Goal: Task Accomplishment & Management: Use online tool/utility

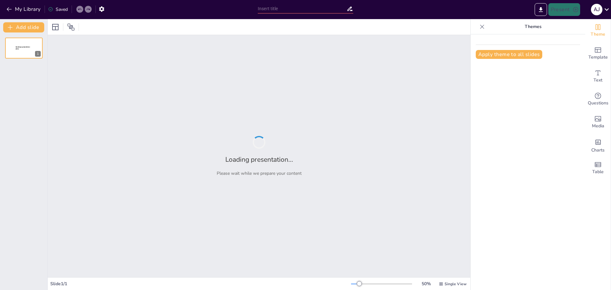
type input "New Sendsteps"
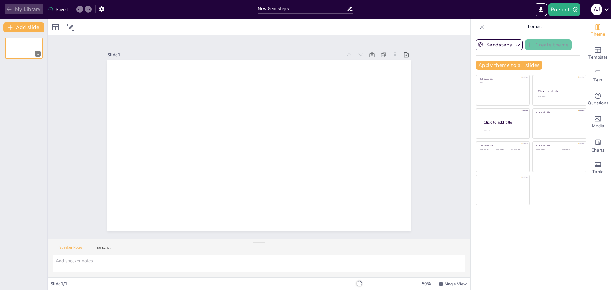
click at [6, 9] on icon "button" at bounding box center [9, 9] width 6 height 6
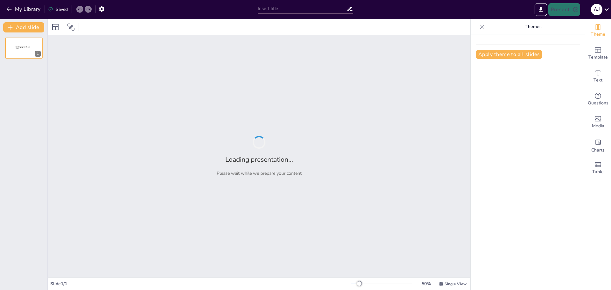
type input "Understanding the Stages of Child Development in English Language Teaching"
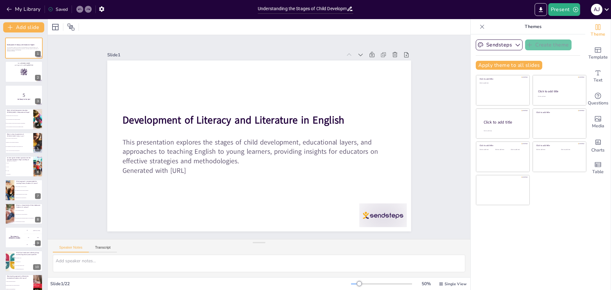
checkbox input "true"
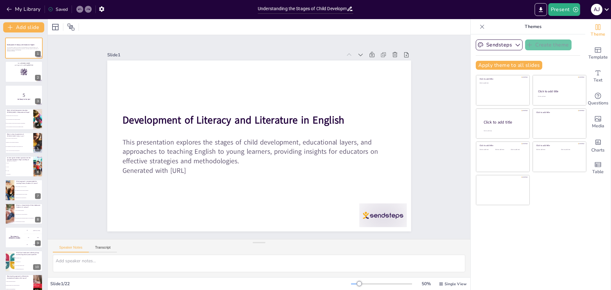
checkbox input "true"
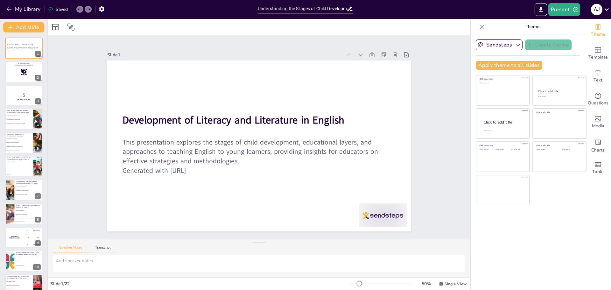
checkbox input "true"
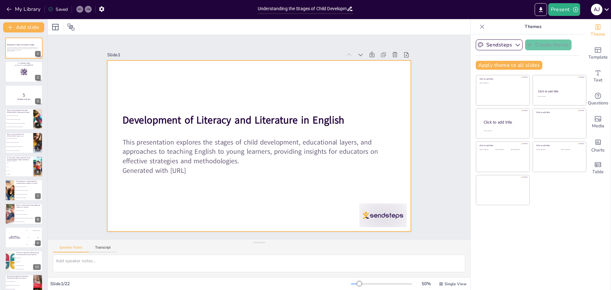
checkbox input "true"
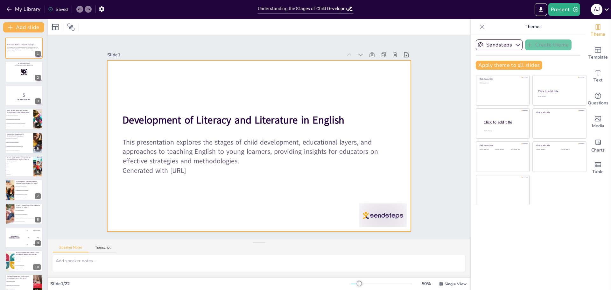
checkbox input "true"
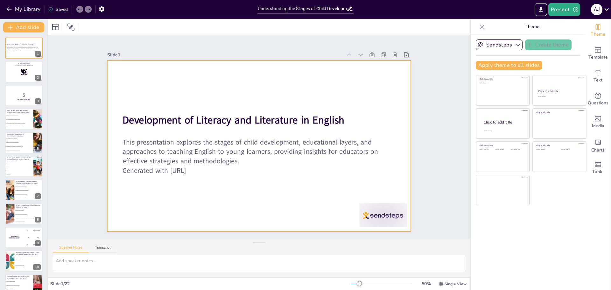
checkbox input "true"
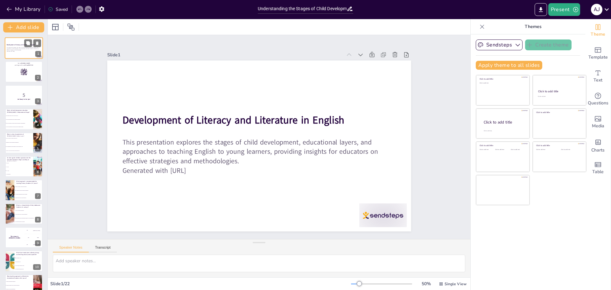
checkbox input "true"
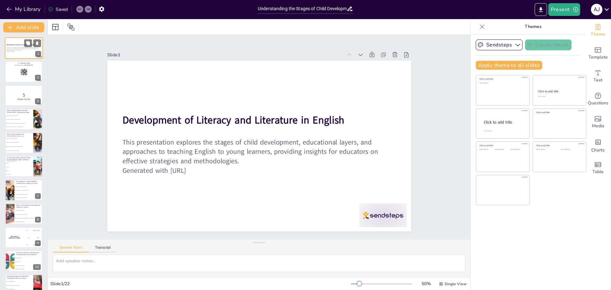
checkbox input "true"
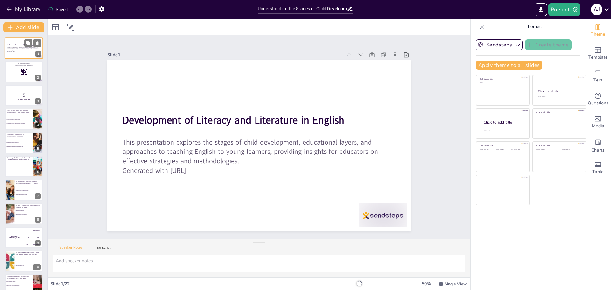
checkbox input "true"
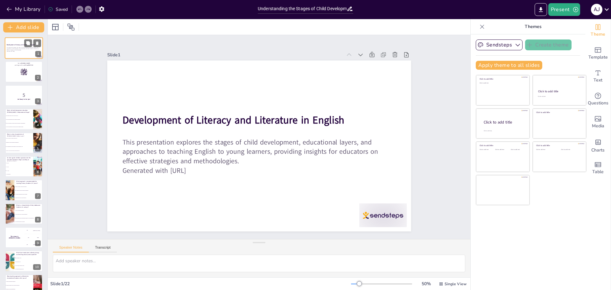
checkbox input "true"
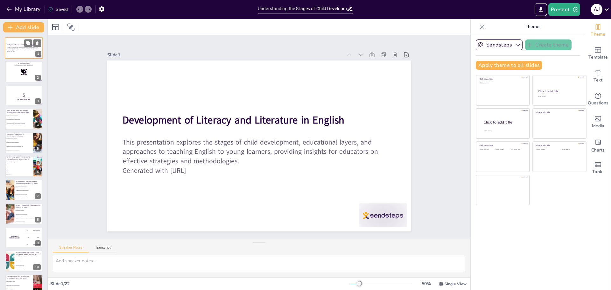
checkbox input "true"
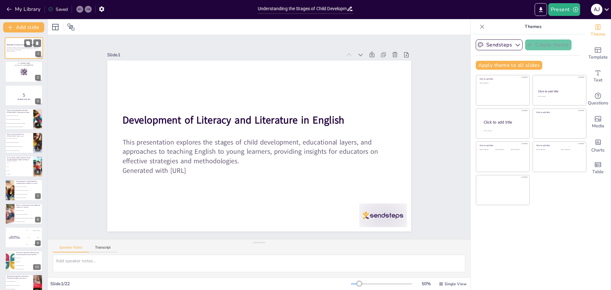
checkbox input "true"
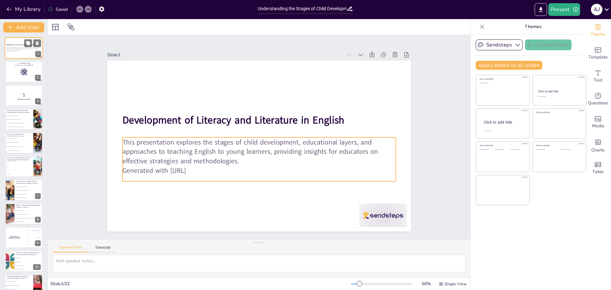
click at [39, 50] on p "This presentation explores the stages of child development, educational layers,…" at bounding box center [24, 49] width 34 height 4
checkbox input "true"
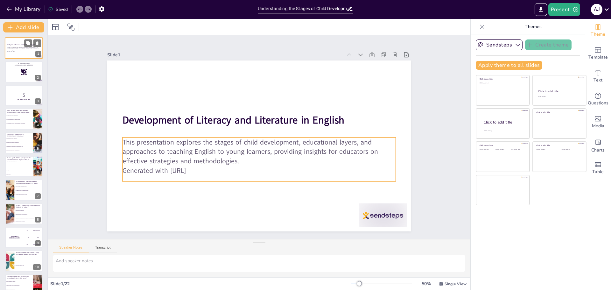
checkbox input "true"
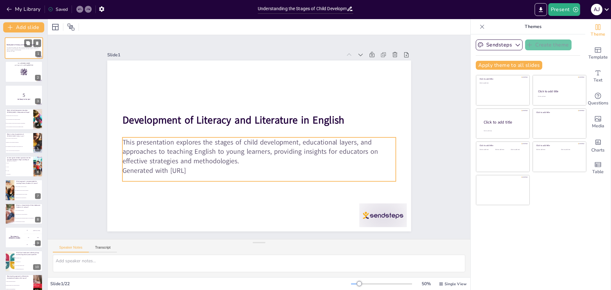
checkbox input "true"
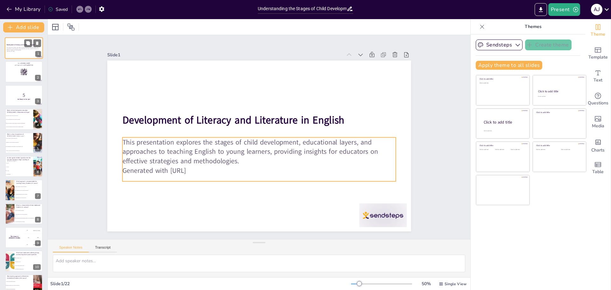
checkbox input "true"
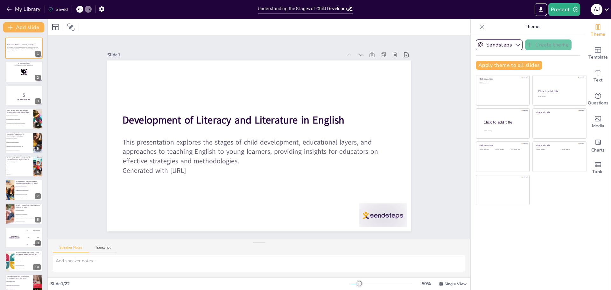
checkbox input "true"
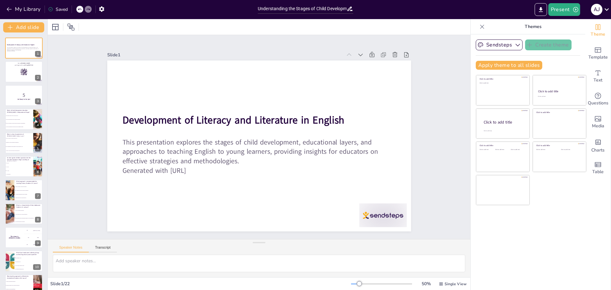
checkbox input "true"
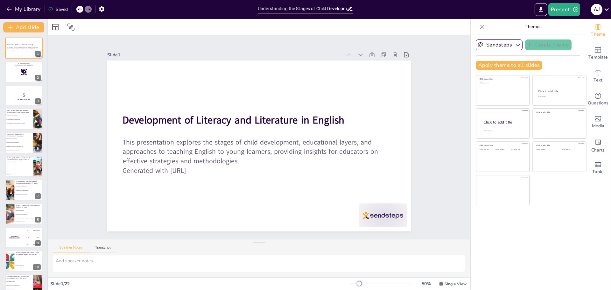
checkbox input "true"
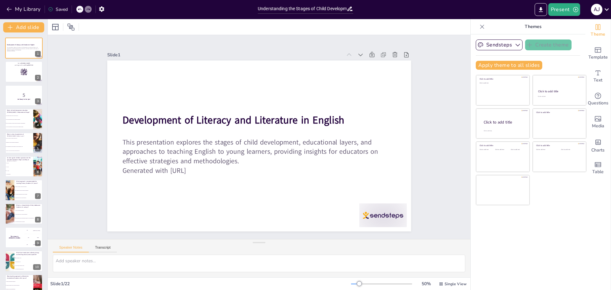
checkbox input "true"
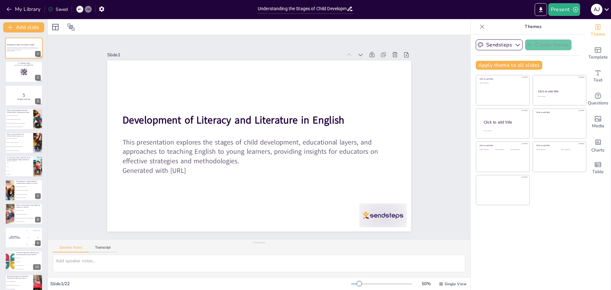
checkbox input "true"
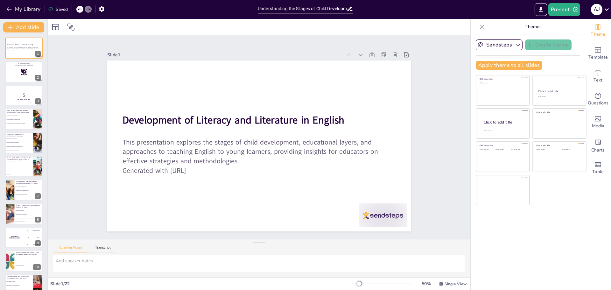
checkbox input "true"
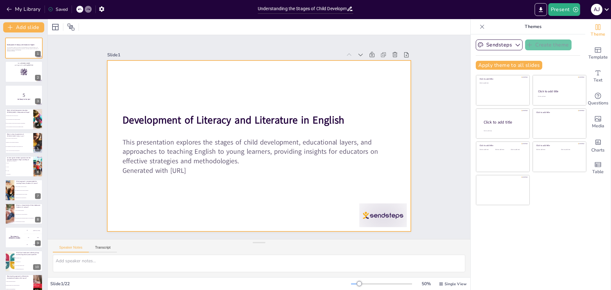
checkbox input "true"
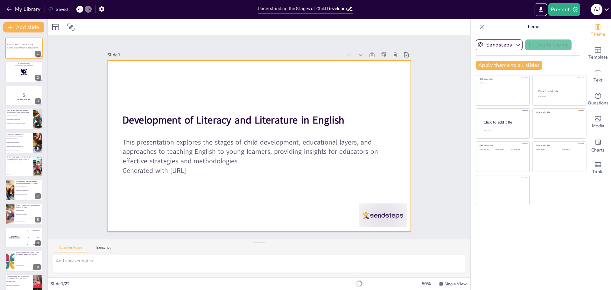
checkbox input "true"
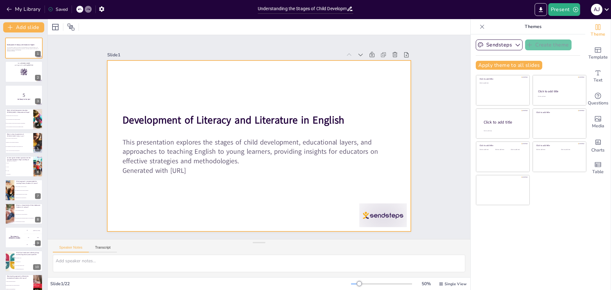
checkbox input "true"
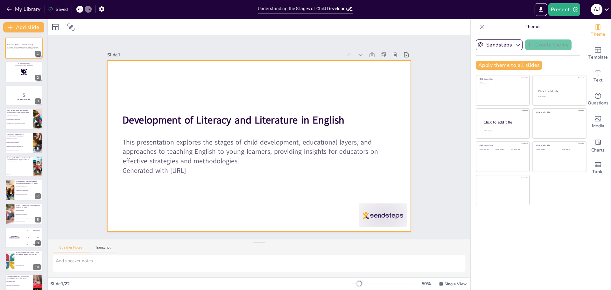
click at [249, 88] on div at bounding box center [259, 145] width 304 height 171
checkbox input "true"
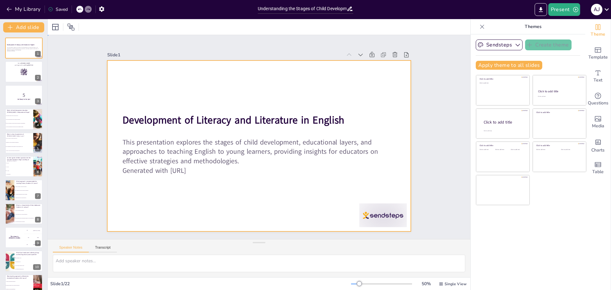
checkbox input "true"
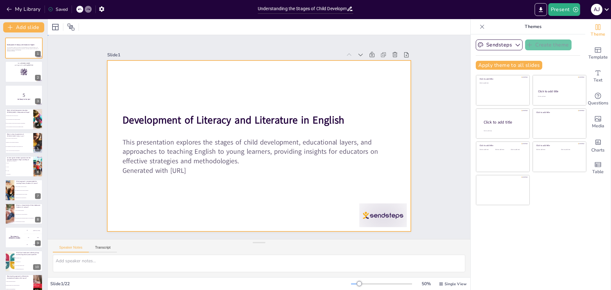
checkbox input "true"
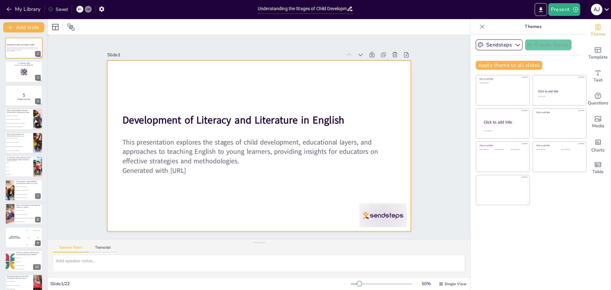
checkbox input "true"
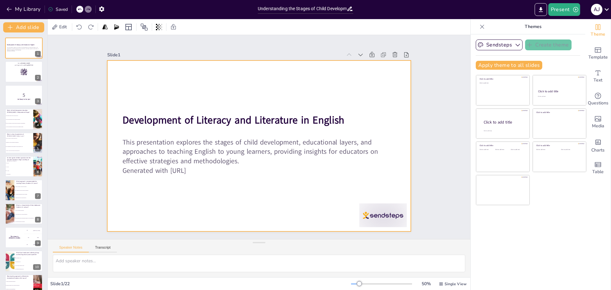
checkbox input "true"
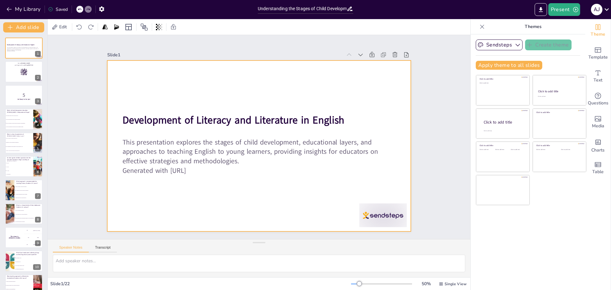
checkbox input "true"
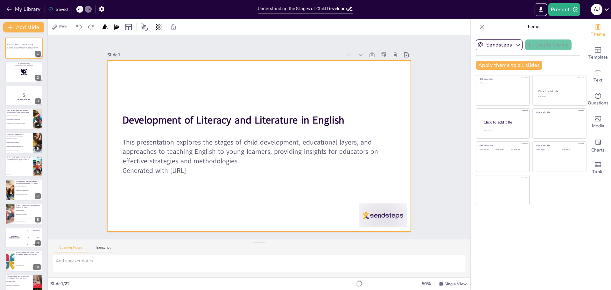
checkbox input "true"
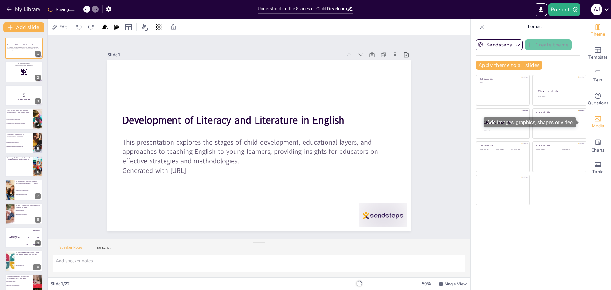
click at [593, 127] on span "Media" at bounding box center [598, 126] width 12 height 7
checkbox input "true"
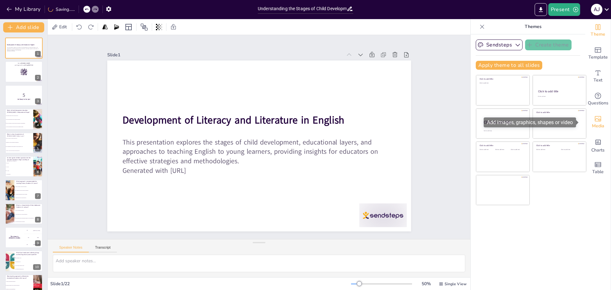
checkbox input "true"
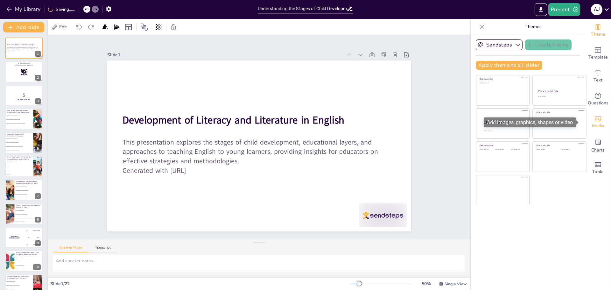
checkbox input "true"
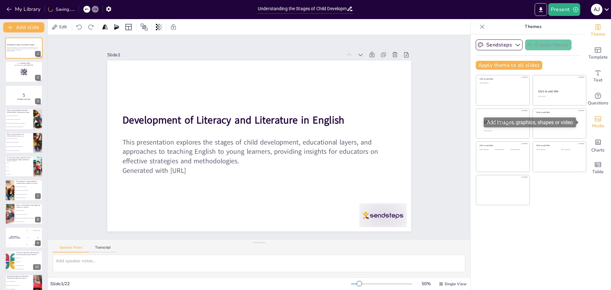
checkbox input "true"
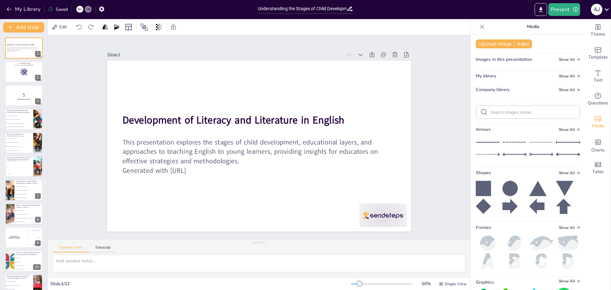
click at [479, 24] on icon at bounding box center [482, 27] width 6 height 6
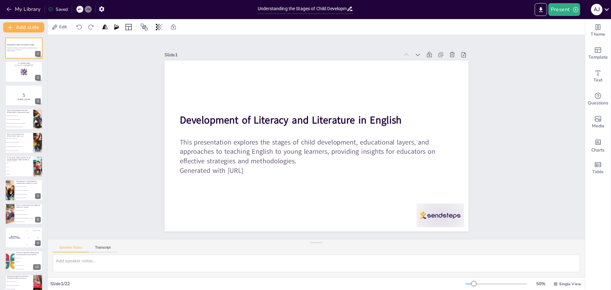
checkbox input "true"
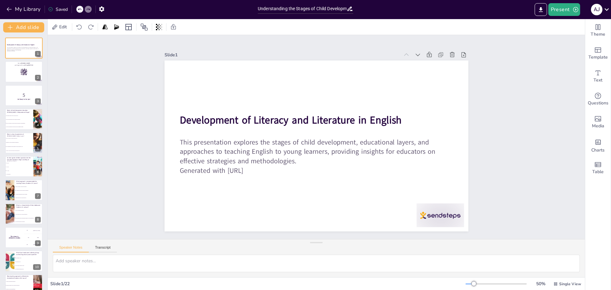
checkbox input "true"
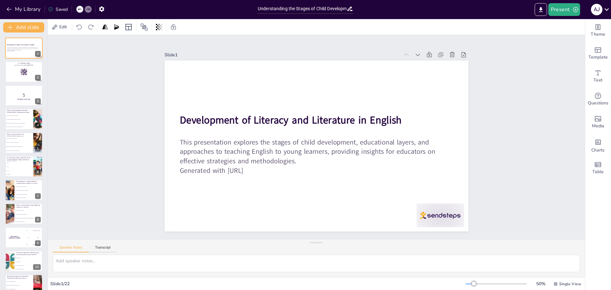
checkbox input "true"
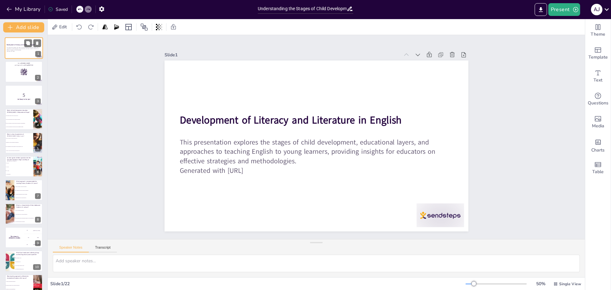
checkbox input "true"
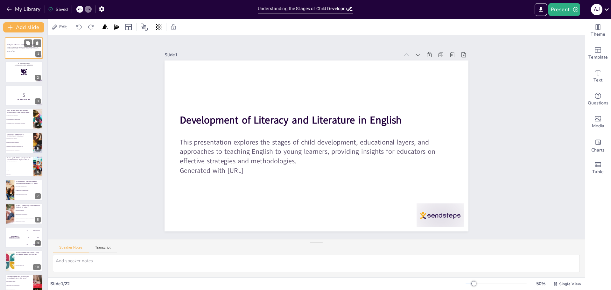
checkbox input "true"
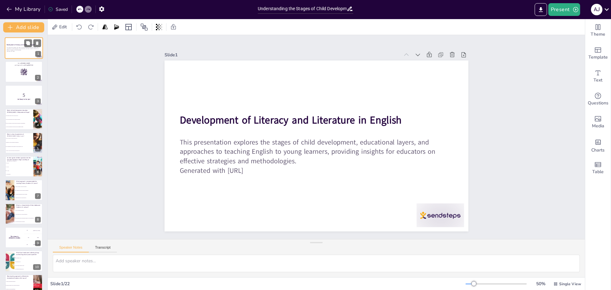
checkbox input "true"
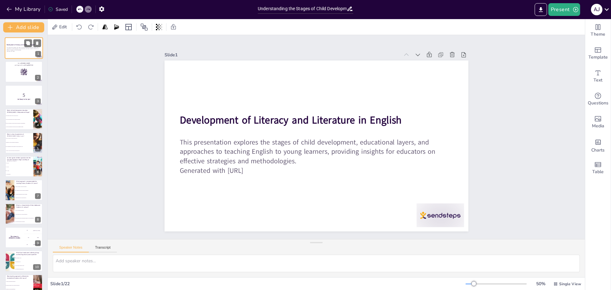
checkbox input "true"
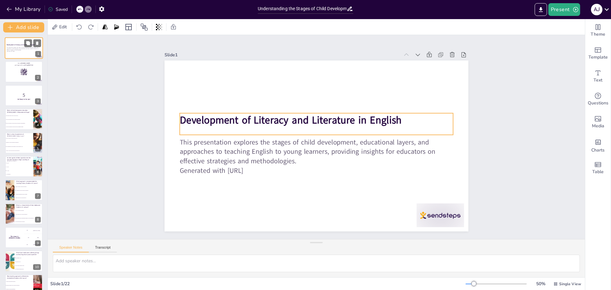
click at [18, 45] on strong "Development of Literacy and Literature in English" at bounding box center [21, 45] width 28 height 2
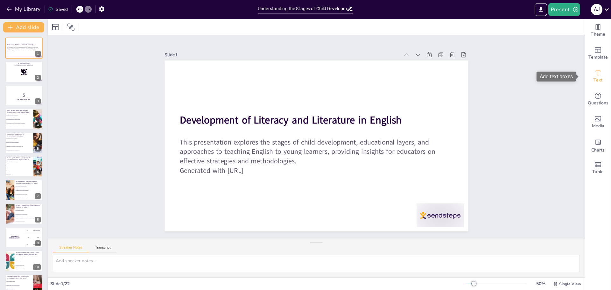
click at [594, 76] on icon "Add text boxes" at bounding box center [598, 73] width 8 height 8
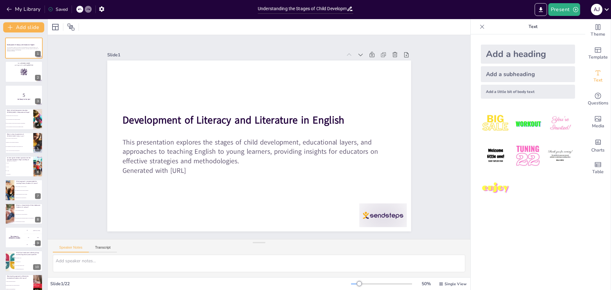
click at [527, 122] on img at bounding box center [528, 124] width 30 height 30
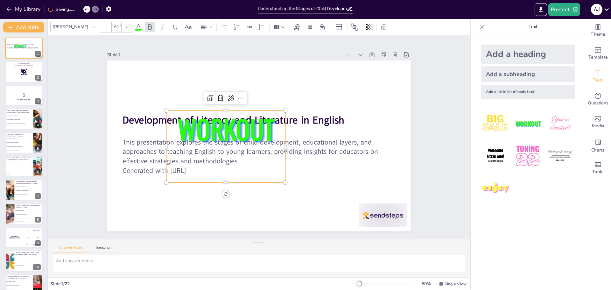
click at [258, 125] on span "WORKOUT" at bounding box center [227, 125] width 100 height 48
click at [265, 126] on span "WORKOUT" at bounding box center [227, 125] width 100 height 48
click at [268, 128] on span "WORKOUT" at bounding box center [228, 121] width 103 height 57
click at [268, 126] on span "WORKOUT" at bounding box center [225, 128] width 97 height 38
click at [255, 124] on span "WORKOUT" at bounding box center [227, 125] width 100 height 48
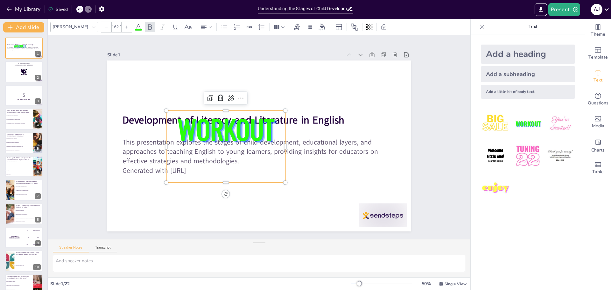
click at [255, 124] on span "WORKOUT" at bounding box center [227, 125] width 100 height 48
click at [265, 130] on span "WORKOUT" at bounding box center [225, 128] width 97 height 38
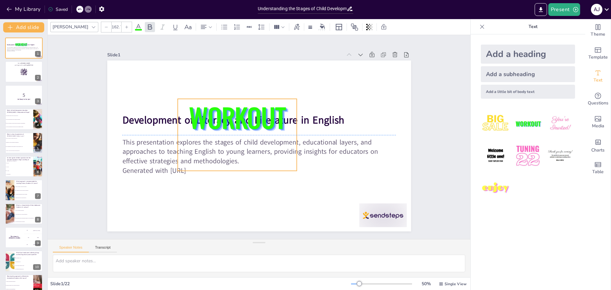
drag, startPoint x: 271, startPoint y: 109, endPoint x: 289, endPoint y: 93, distance: 23.4
click at [289, 99] on p "WORKOUT" at bounding box center [237, 117] width 119 height 36
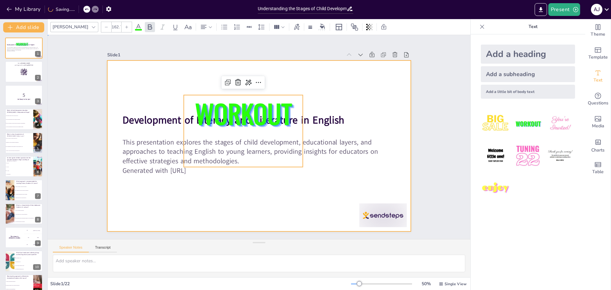
click at [289, 86] on div at bounding box center [259, 145] width 304 height 171
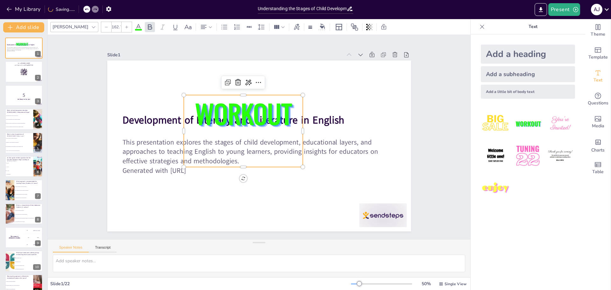
click at [284, 104] on span "WORKOUT" at bounding box center [243, 113] width 97 height 38
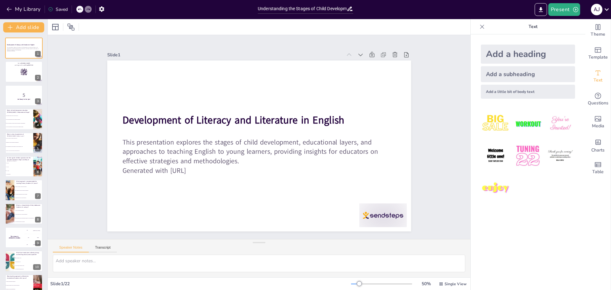
click at [516, 69] on div "Add a subheading" at bounding box center [528, 74] width 94 height 16
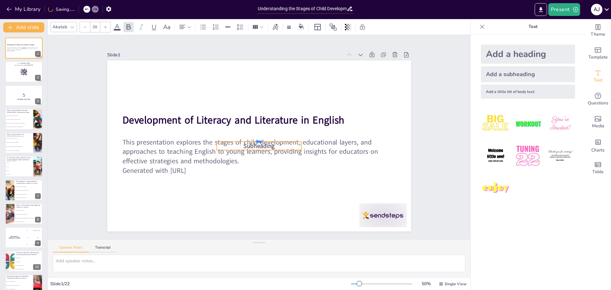
drag, startPoint x: 239, startPoint y: 138, endPoint x: 217, endPoint y: 87, distance: 56.0
click at [217, 137] on div at bounding box center [259, 139] width 85 height 5
click at [273, 96] on p "Subheading" at bounding box center [259, 94] width 85 height 8
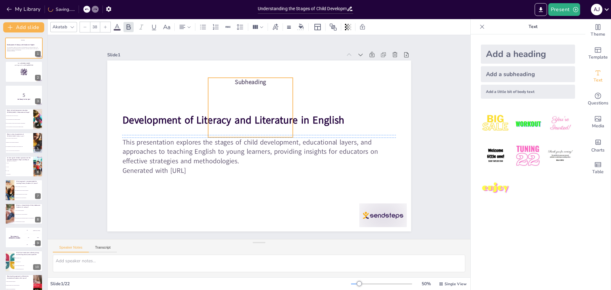
drag, startPoint x: 296, startPoint y: 97, endPoint x: 287, endPoint y: 84, distance: 15.8
click at [287, 84] on div "Subheading" at bounding box center [250, 108] width 85 height 60
click at [263, 81] on p "Subheading" at bounding box center [255, 81] width 85 height 17
click at [259, 80] on span "Subheading" at bounding box center [250, 82] width 31 height 8
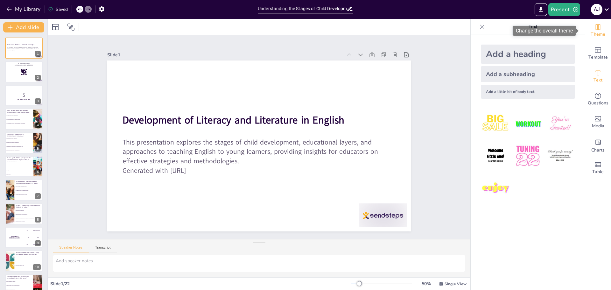
click at [596, 29] on icon "Change the overall theme" at bounding box center [598, 27] width 5 height 6
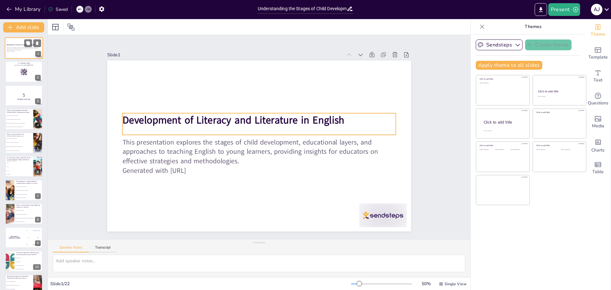
click at [23, 46] on div "Development of Literacy and Literature in English" at bounding box center [24, 45] width 34 height 3
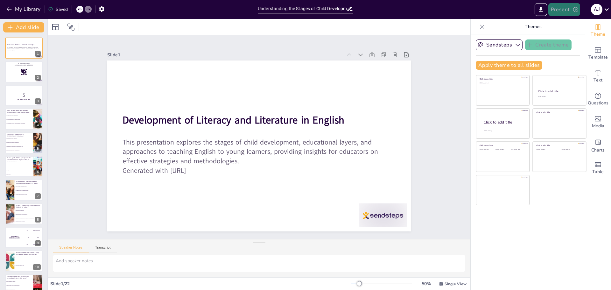
click at [560, 10] on button "Present" at bounding box center [564, 9] width 32 height 13
click at [572, 24] on li "Preview presentation" at bounding box center [574, 23] width 50 height 10
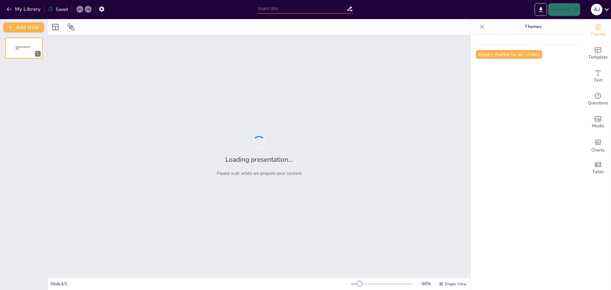
type input "Understanding the Stages of Child Development in English Language Teaching"
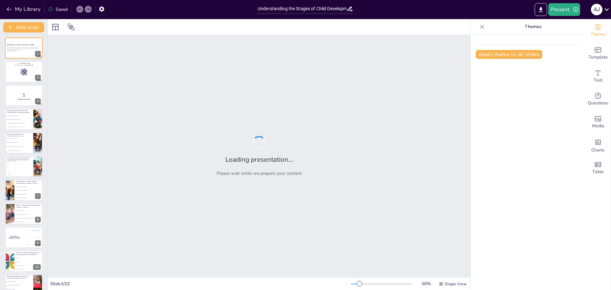
checkbox input "true"
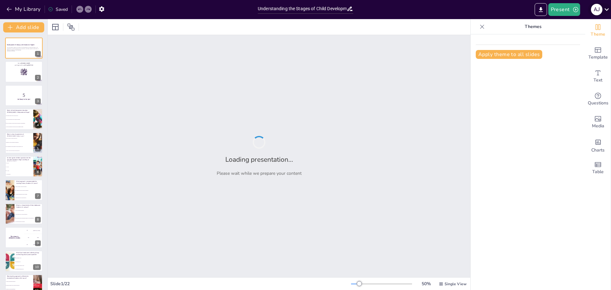
checkbox input "true"
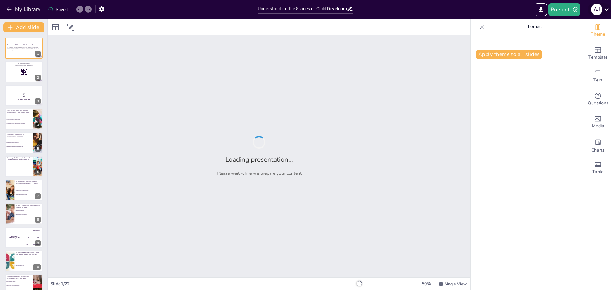
checkbox input "true"
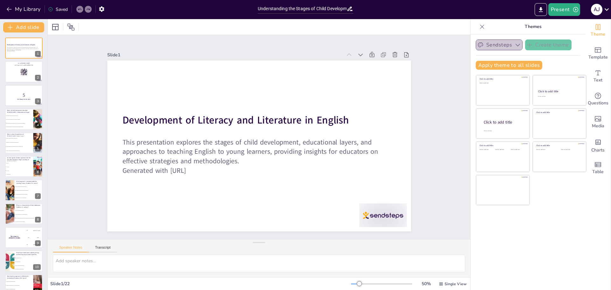
click at [515, 43] on icon "button" at bounding box center [518, 45] width 6 height 6
click at [515, 45] on icon "button" at bounding box center [518, 45] width 6 height 6
checkbox input "true"
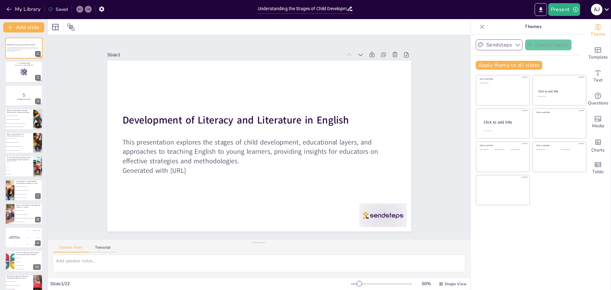
checkbox input "true"
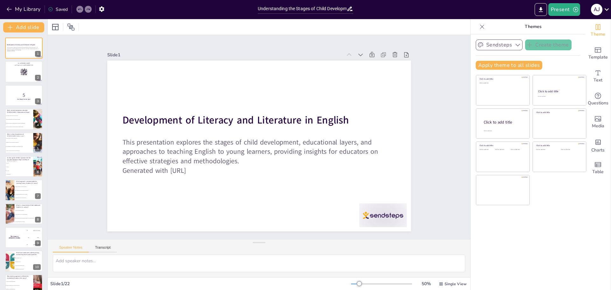
checkbox input "true"
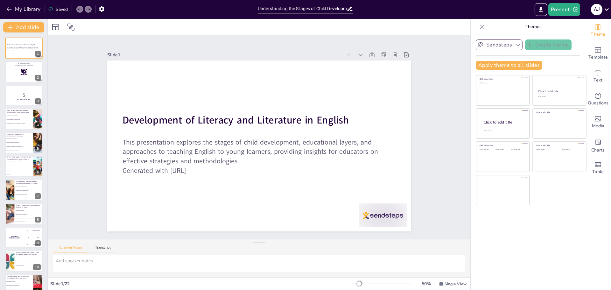
checkbox input "true"
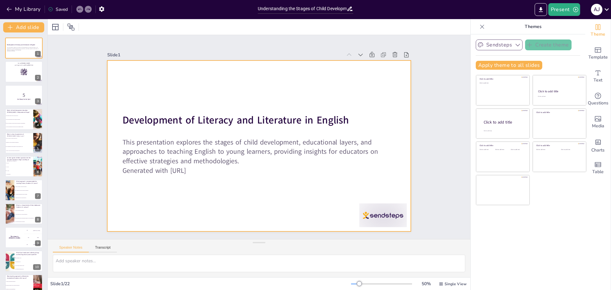
checkbox input "true"
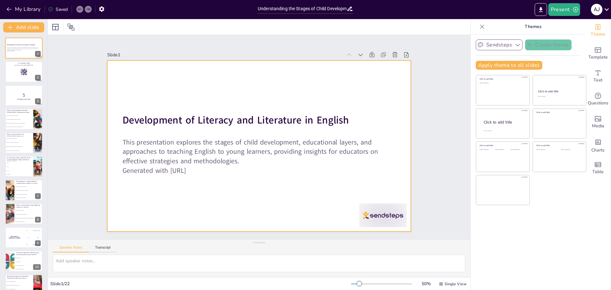
checkbox input "true"
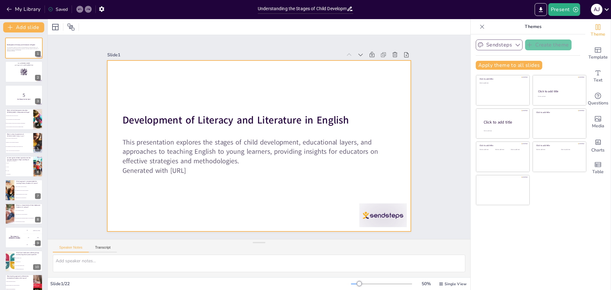
checkbox input "true"
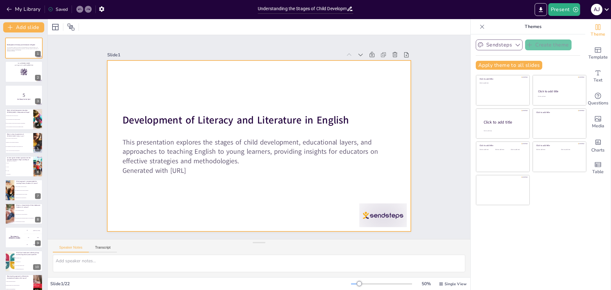
checkbox input "true"
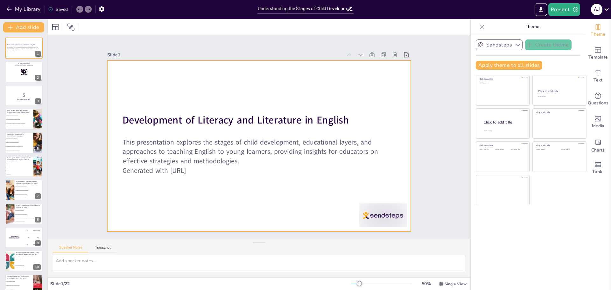
checkbox input "true"
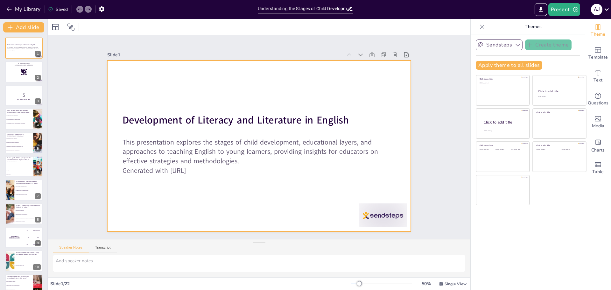
checkbox input "true"
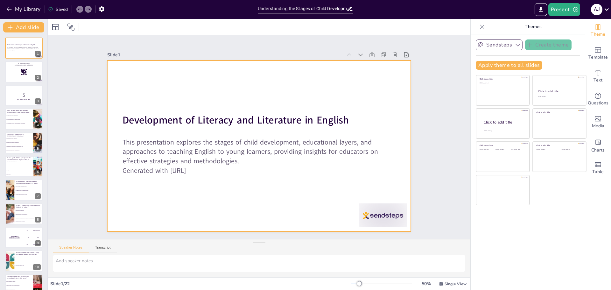
checkbox input "true"
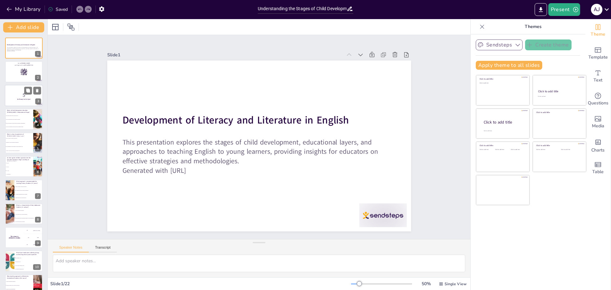
checkbox input "true"
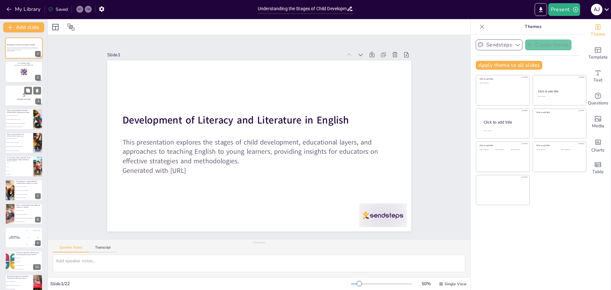
checkbox input "true"
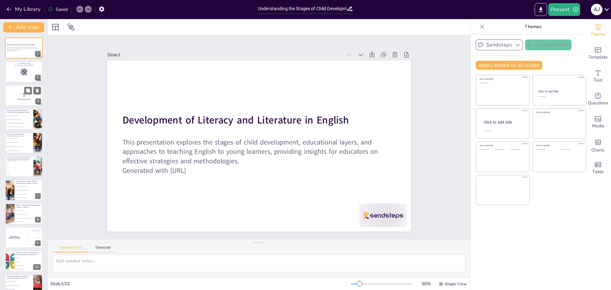
checkbox input "true"
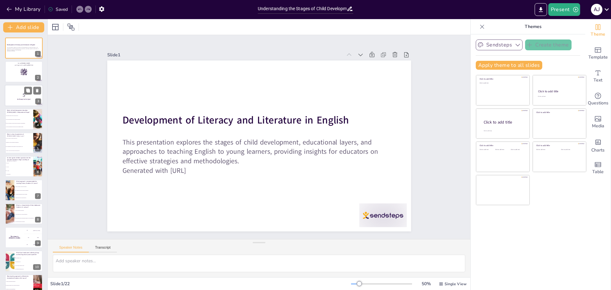
checkbox input "true"
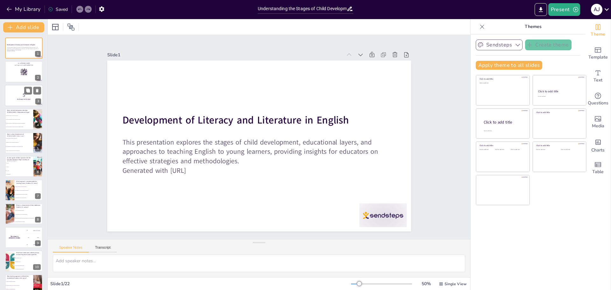
checkbox input "true"
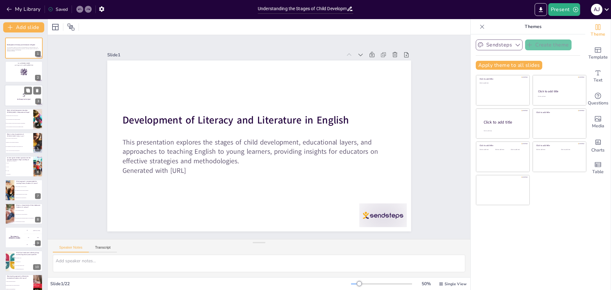
checkbox input "true"
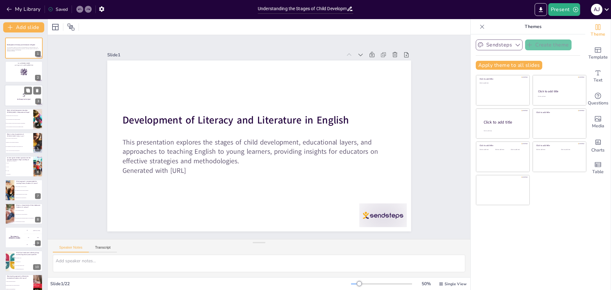
checkbox input "true"
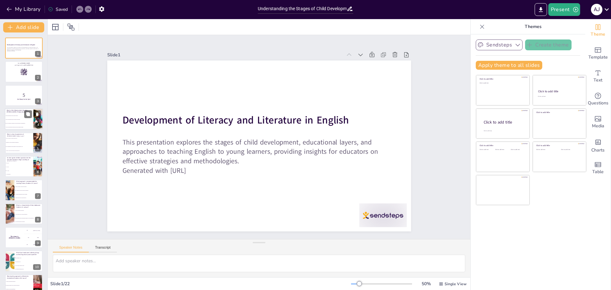
checkbox input "true"
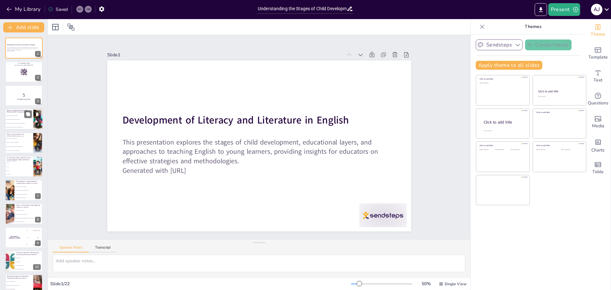
checkbox input "true"
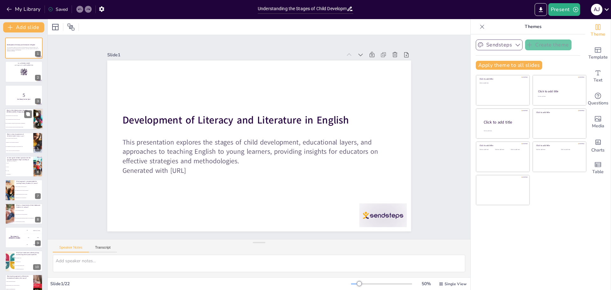
checkbox input "true"
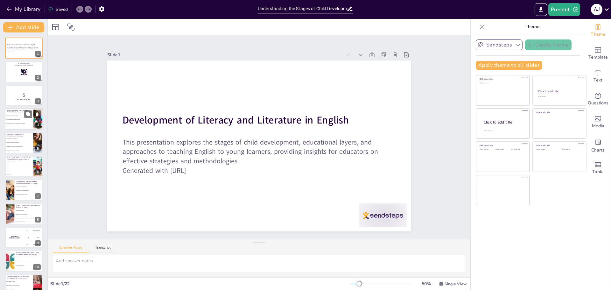
checkbox input "true"
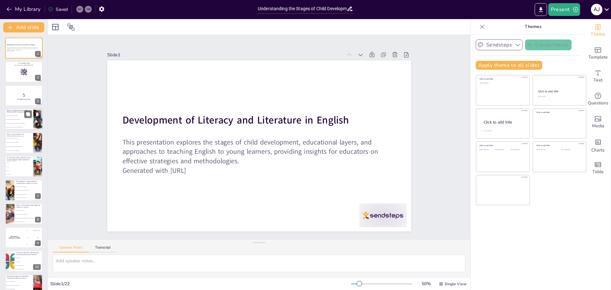
checkbox input "true"
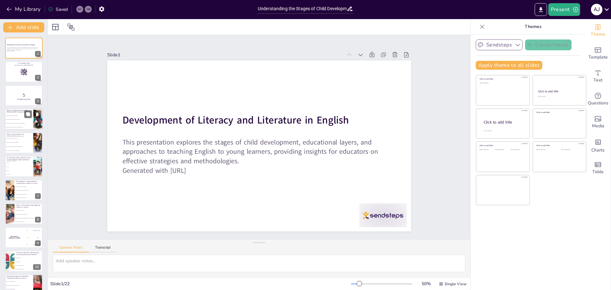
checkbox input "true"
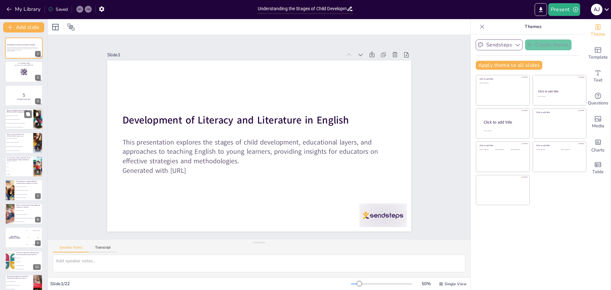
checkbox input "true"
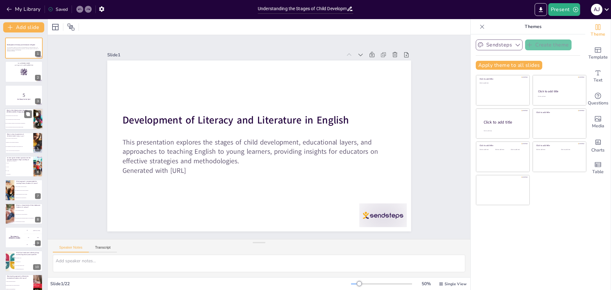
checkbox input "true"
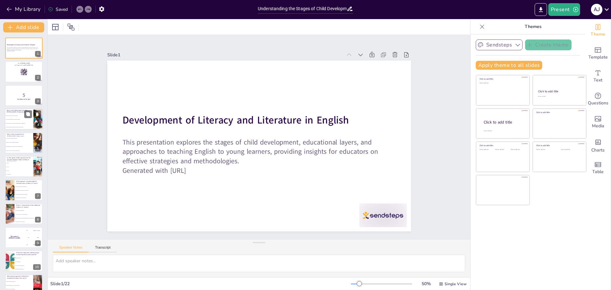
checkbox input "true"
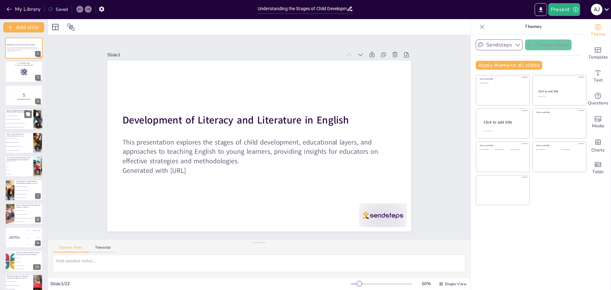
click at [17, 118] on li "They can hypothesize and use deductive reasoning." at bounding box center [19, 120] width 29 height 4
type textarea "The Preoperational Stage, as described by [PERSON_NAME] (1963), is characterize…"
checkbox input "true"
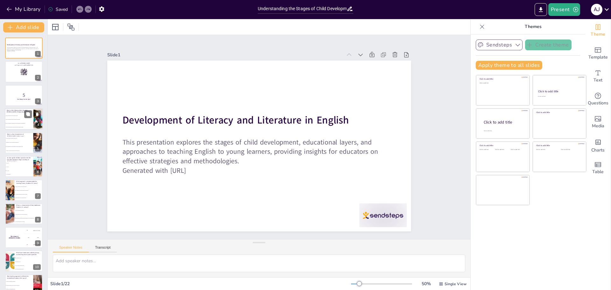
checkbox input "true"
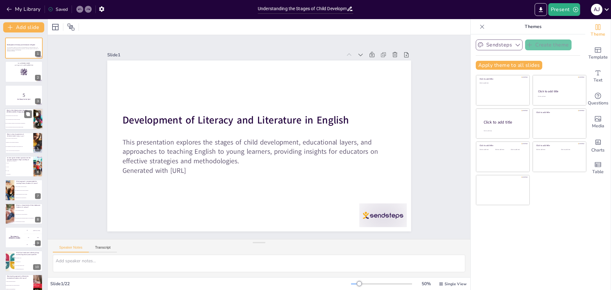
checkbox input "true"
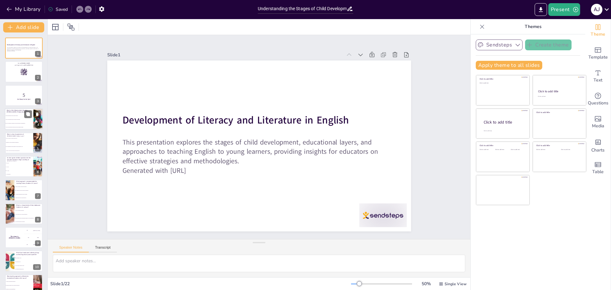
checkbox input "true"
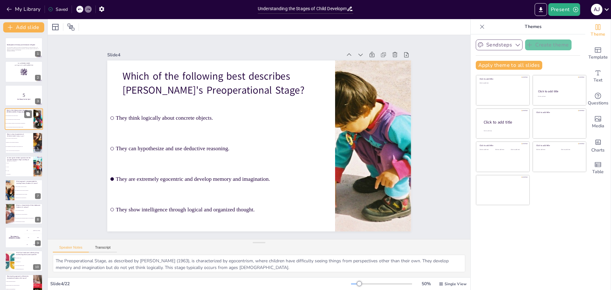
checkbox input "true"
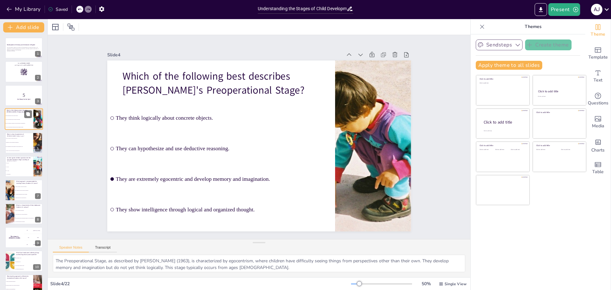
checkbox input "true"
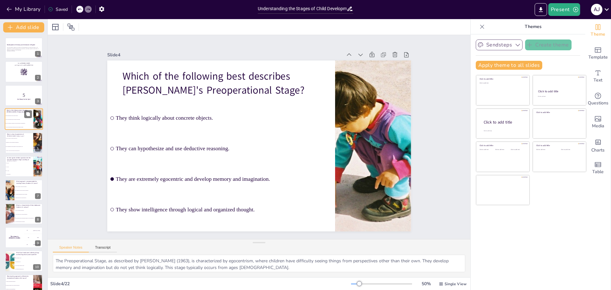
checkbox input "true"
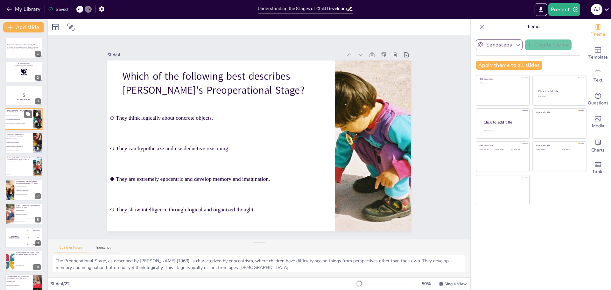
checkbox input "true"
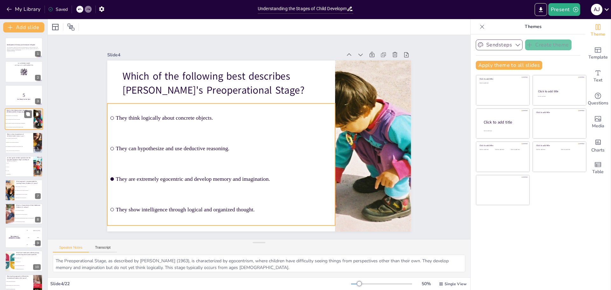
checkbox input "true"
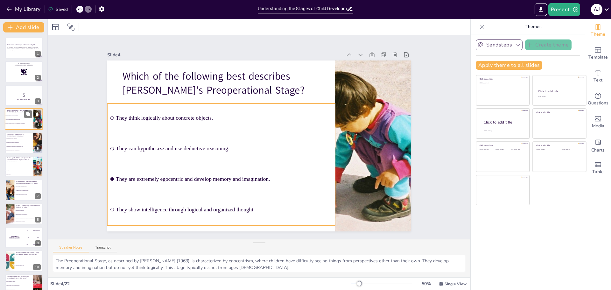
checkbox input "true"
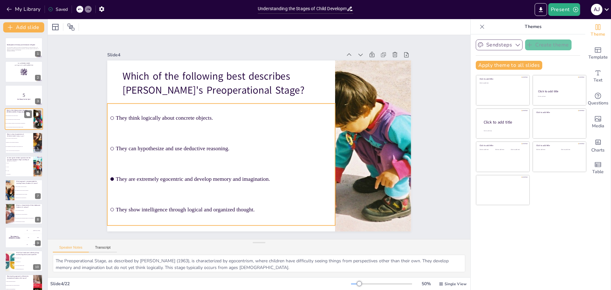
checkbox input "true"
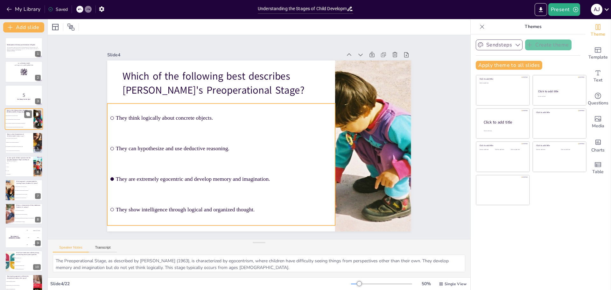
checkbox input "true"
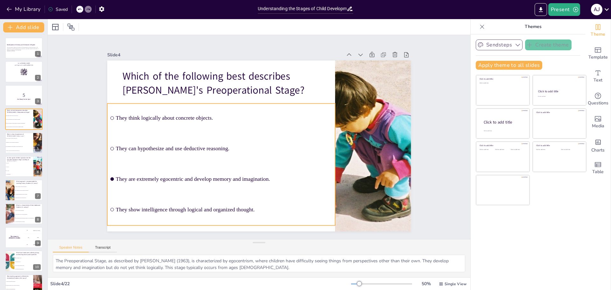
checkbox input "true"
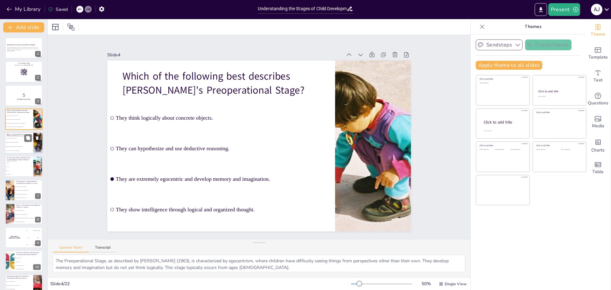
click at [19, 144] on li "Vivid imaginations where animals can talk and magic is real." at bounding box center [19, 146] width 29 height 4
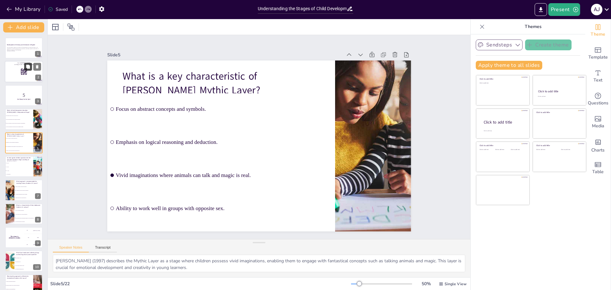
click at [25, 67] on button at bounding box center [28, 67] width 8 height 8
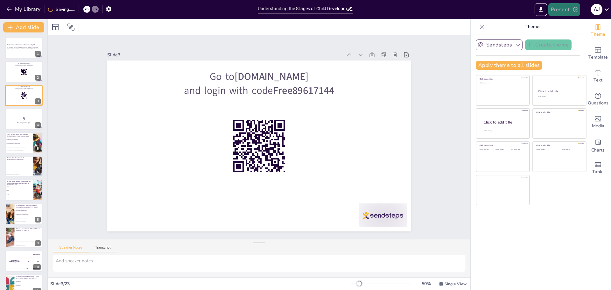
click at [559, 6] on button "Present" at bounding box center [564, 9] width 32 height 13
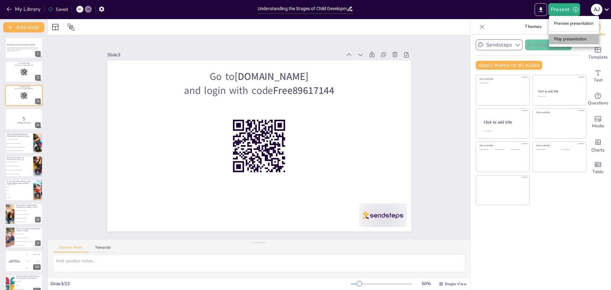
click at [584, 39] on li "Play presentation" at bounding box center [574, 39] width 50 height 10
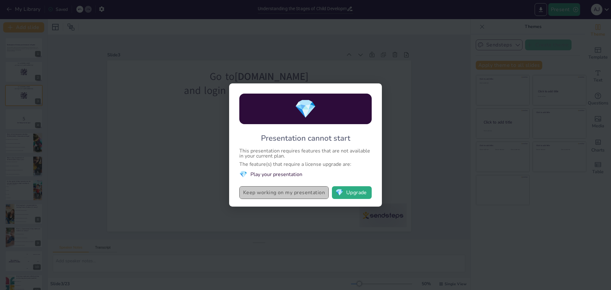
click at [300, 188] on button "Keep working on my presentation" at bounding box center [283, 192] width 89 height 13
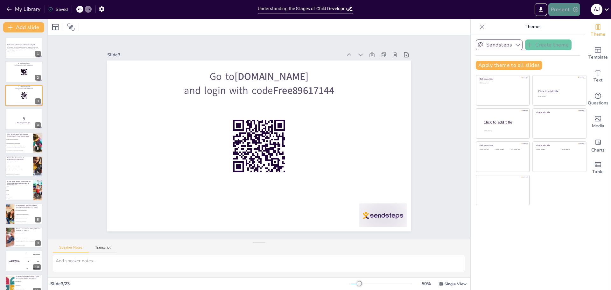
click at [569, 5] on button "Present" at bounding box center [564, 9] width 32 height 13
click at [558, 40] on li "Play presentation" at bounding box center [574, 39] width 50 height 10
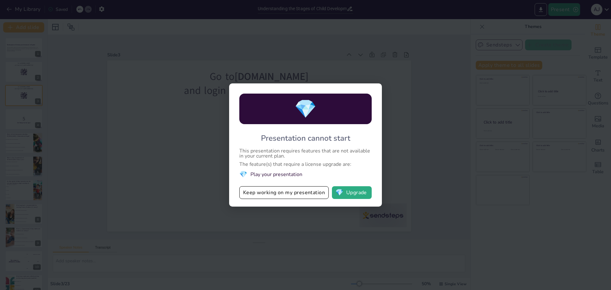
click at [148, 115] on div "💎 Presentation cannot start This presentation requires features that are not av…" at bounding box center [305, 145] width 611 height 290
click at [298, 192] on button "Keep working on my presentation" at bounding box center [283, 192] width 89 height 13
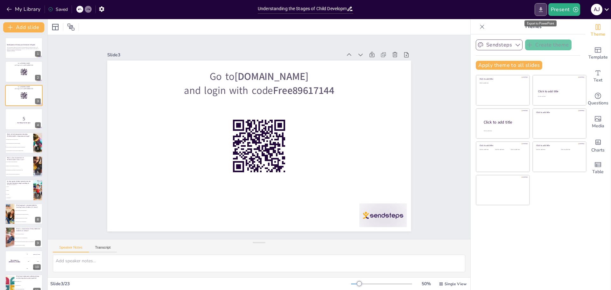
click at [542, 12] on icon "Export to PowerPoint" at bounding box center [540, 9] width 7 height 7
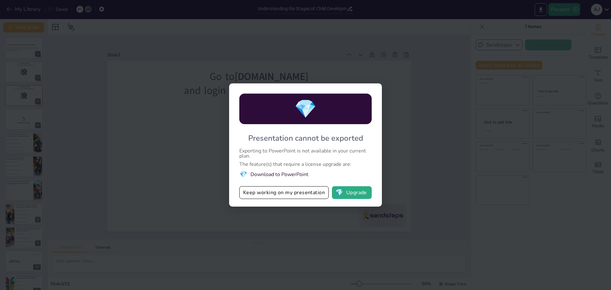
click at [404, 165] on div "💎 Presentation cannot be exported Exporting to PowerPoint is not available in y…" at bounding box center [305, 145] width 611 height 290
click at [290, 175] on li "💎 Download to PowerPoint" at bounding box center [305, 174] width 132 height 9
click at [265, 188] on button "Keep working on my presentation" at bounding box center [283, 192] width 89 height 13
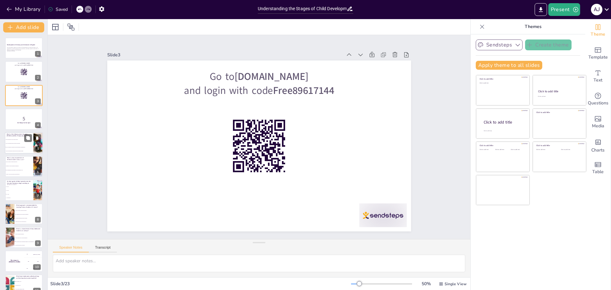
click at [10, 139] on span "They think logically about concrete objects." at bounding box center [19, 139] width 27 height 1
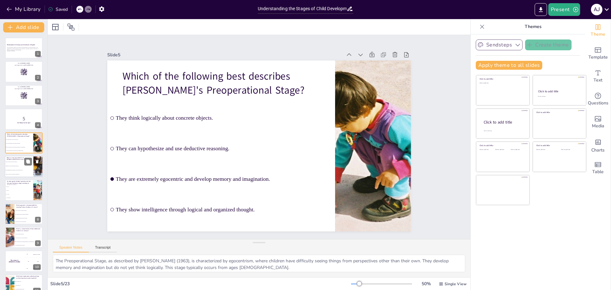
click at [16, 169] on li "Vivid imaginations where animals can talk and magic is real." at bounding box center [19, 170] width 29 height 4
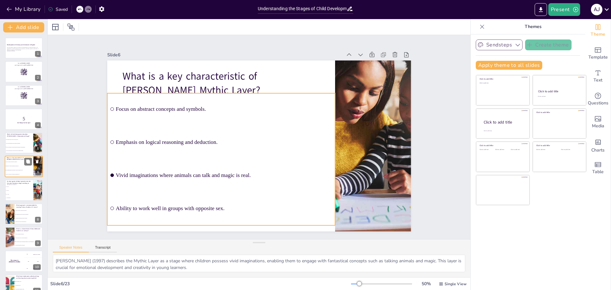
scroll to position [5, 0]
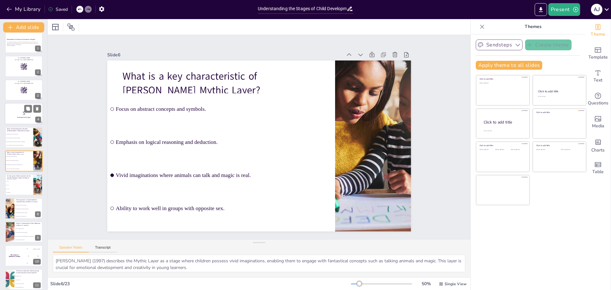
click at [21, 106] on div at bounding box center [24, 114] width 38 height 22
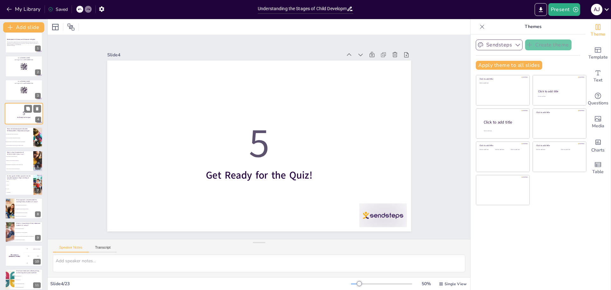
scroll to position [0, 0]
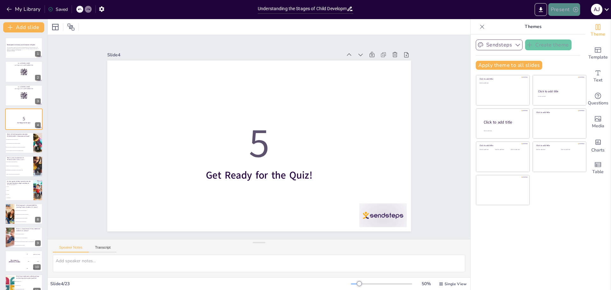
click at [564, 9] on button "Present" at bounding box center [564, 9] width 32 height 13
click at [577, 24] on li "Preview presentation" at bounding box center [574, 23] width 50 height 10
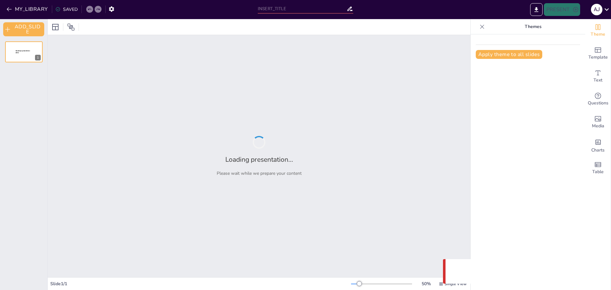
type input "Understanding the Stages of Child Development in English Language Teaching"
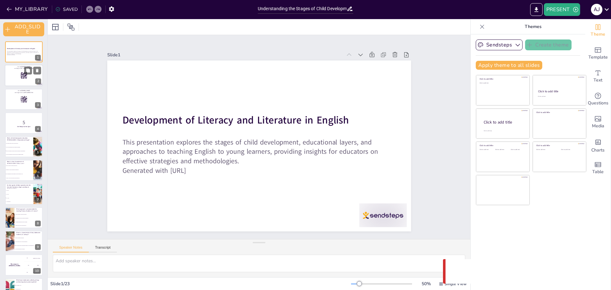
checkbox input "true"
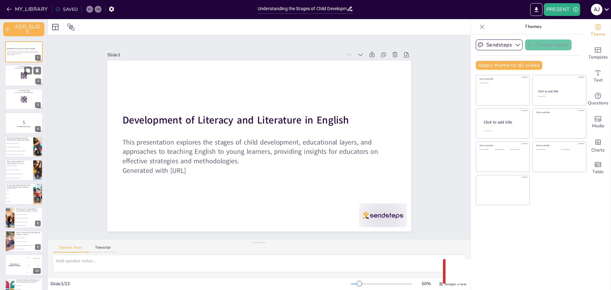
checkbox input "true"
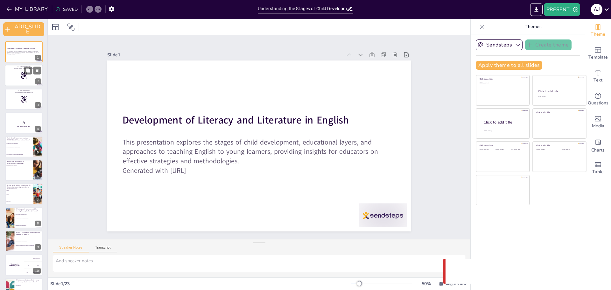
checkbox input "true"
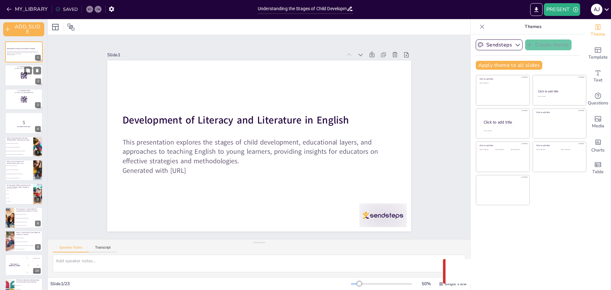
checkbox input "true"
click at [19, 83] on div at bounding box center [24, 76] width 38 height 22
checkbox input "true"
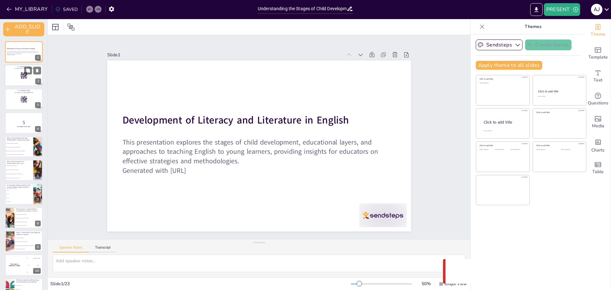
checkbox input "true"
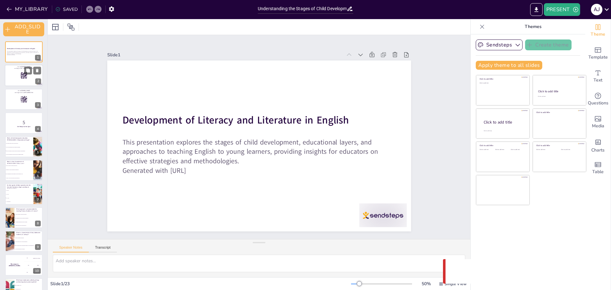
checkbox input "true"
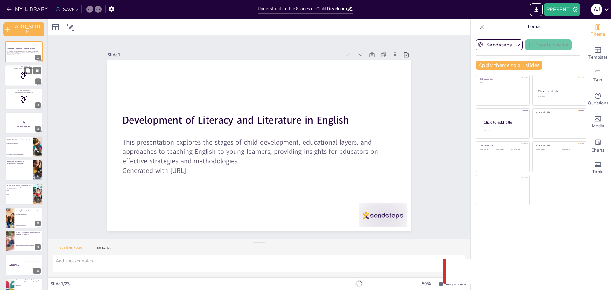
checkbox input "true"
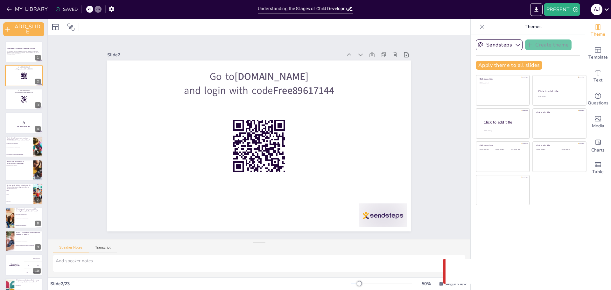
checkbox input "true"
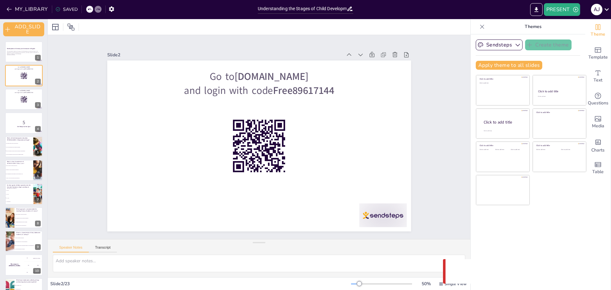
checkbox input "true"
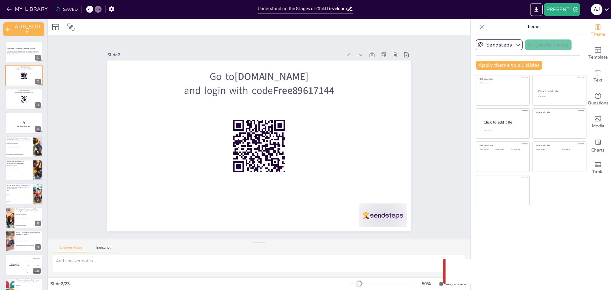
checkbox input "true"
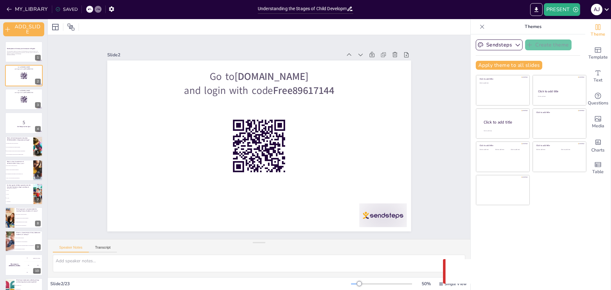
checkbox input "true"
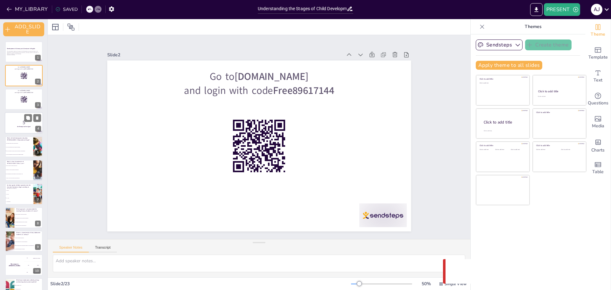
checkbox input "true"
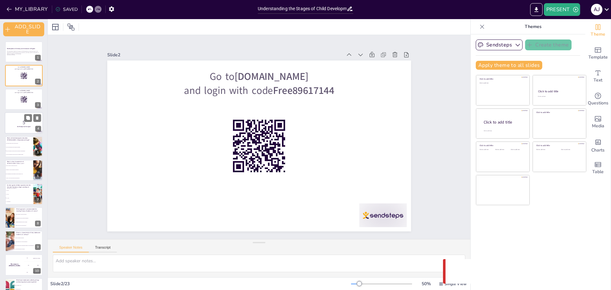
checkbox input "true"
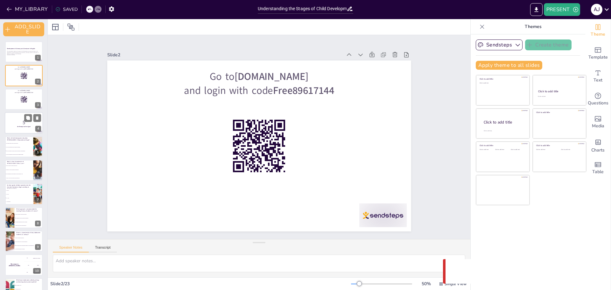
checkbox input "true"
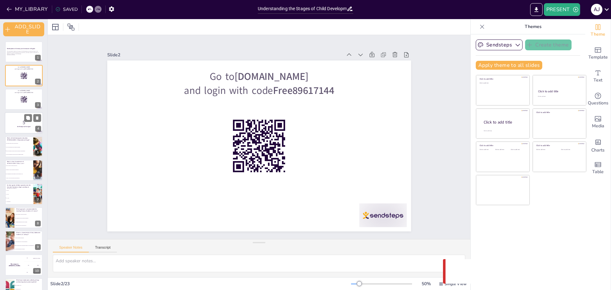
checkbox input "true"
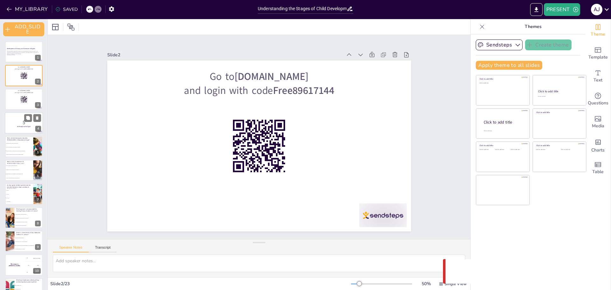
checkbox input "true"
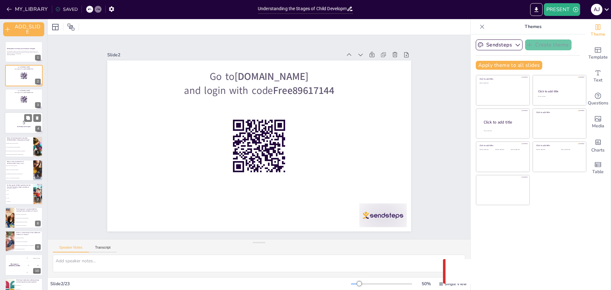
checkbox input "true"
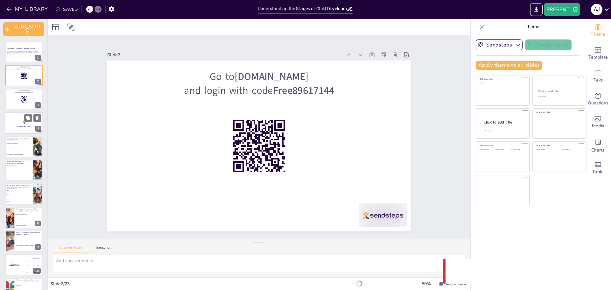
checkbox input "true"
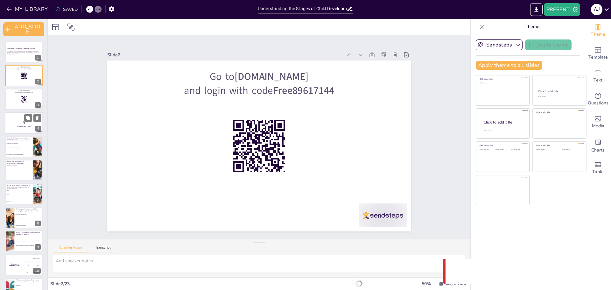
checkbox input "true"
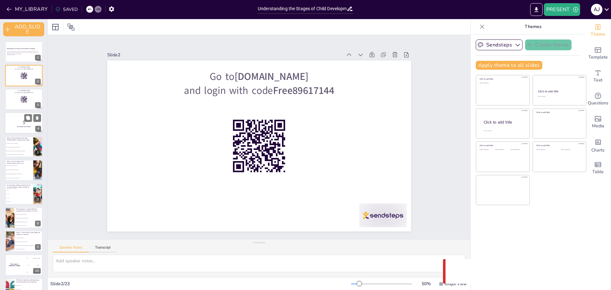
checkbox input "true"
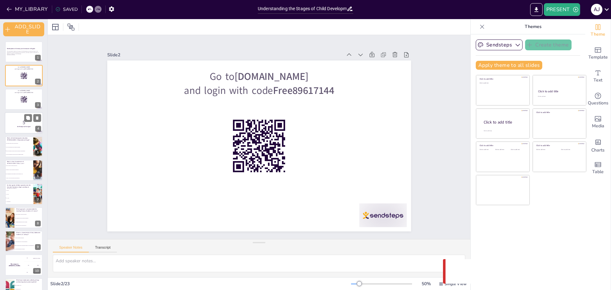
checkbox input "true"
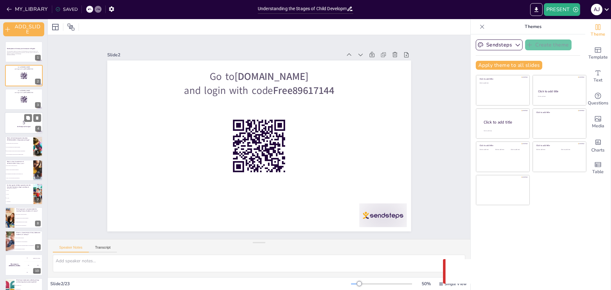
checkbox input "true"
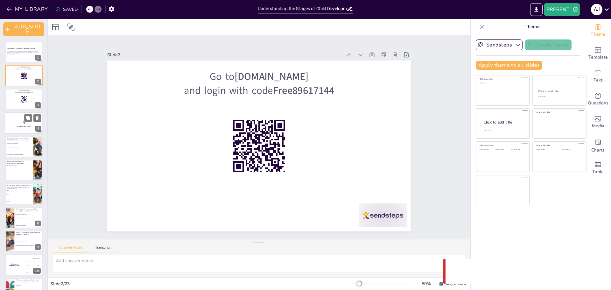
checkbox input "true"
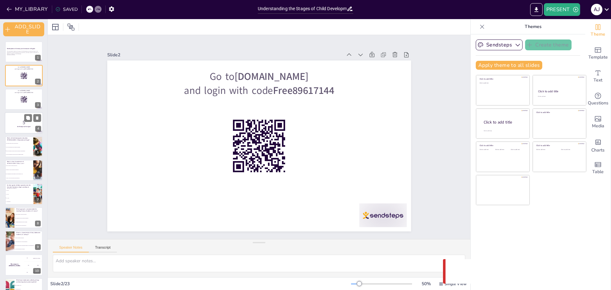
click at [25, 130] on div at bounding box center [24, 123] width 38 height 22
checkbox input "true"
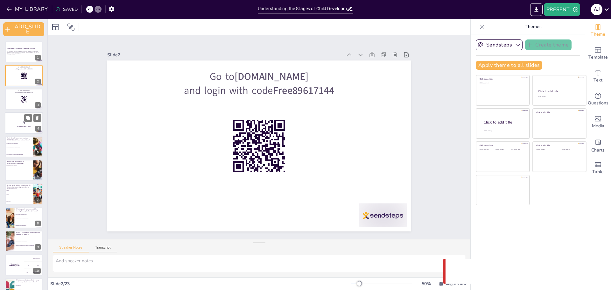
checkbox input "true"
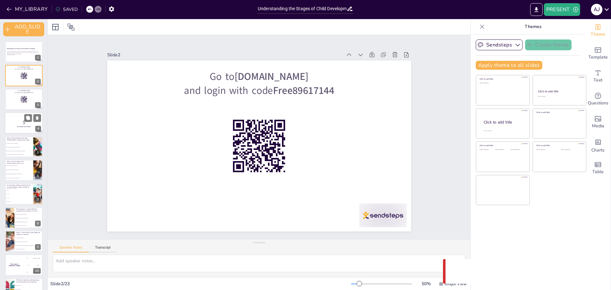
checkbox input "true"
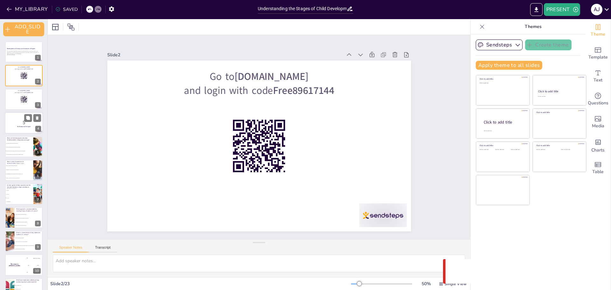
checkbox input "true"
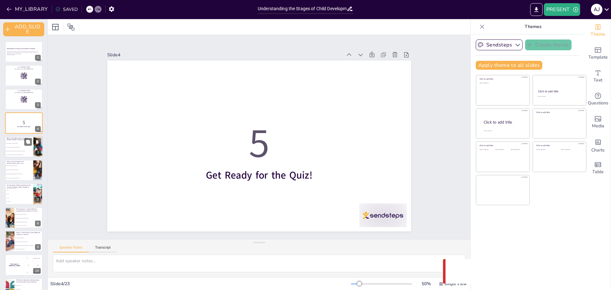
checkbox input "true"
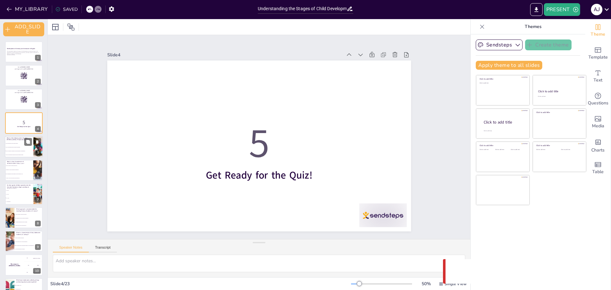
checkbox input "true"
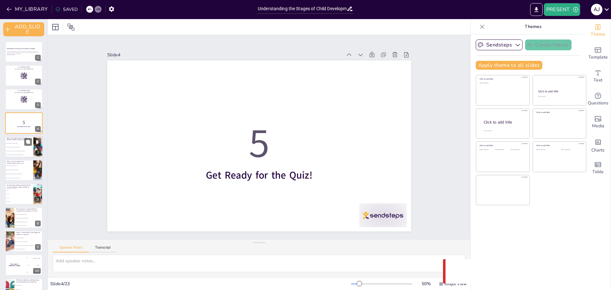
checkbox input "true"
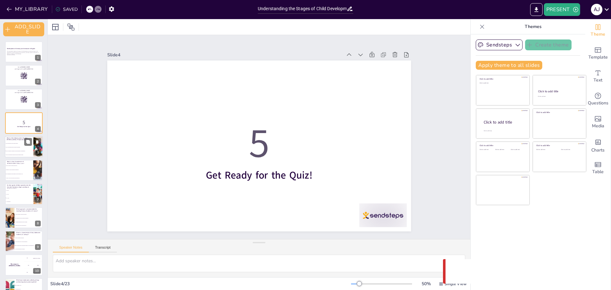
checkbox input "true"
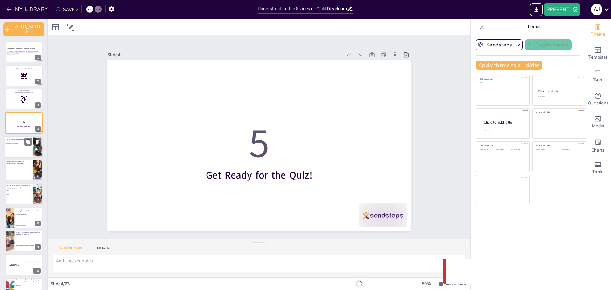
checkbox input "true"
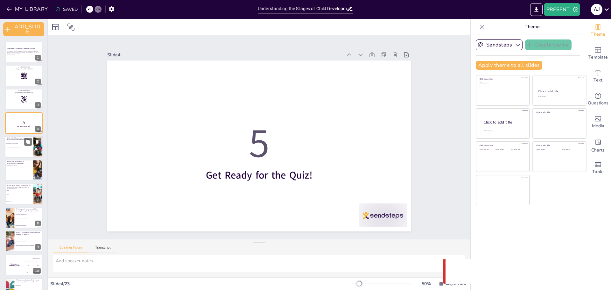
checkbox input "true"
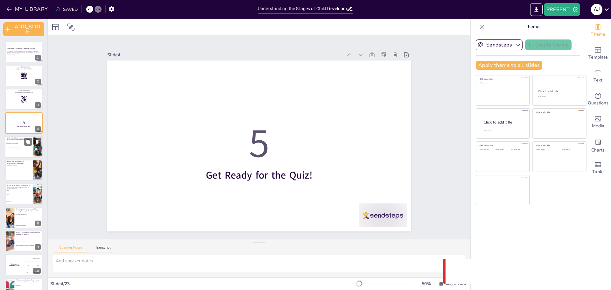
checkbox input "true"
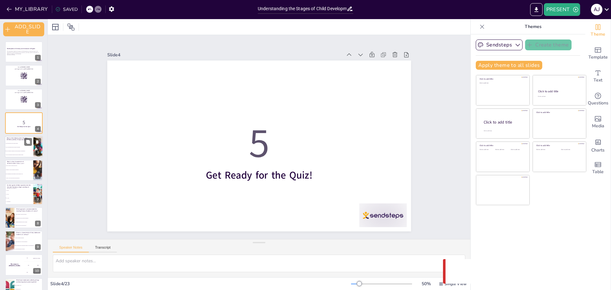
checkbox input "true"
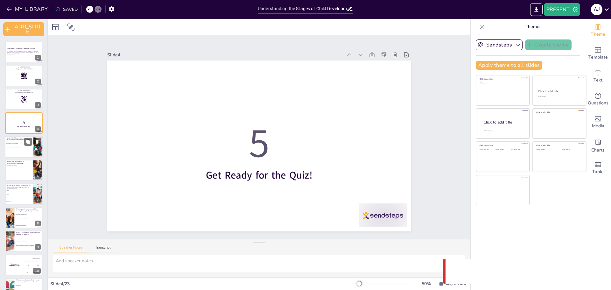
checkbox input "true"
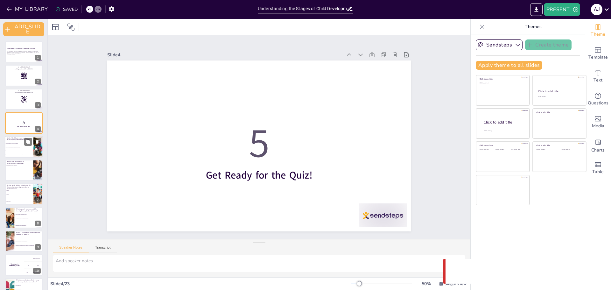
checkbox input "true"
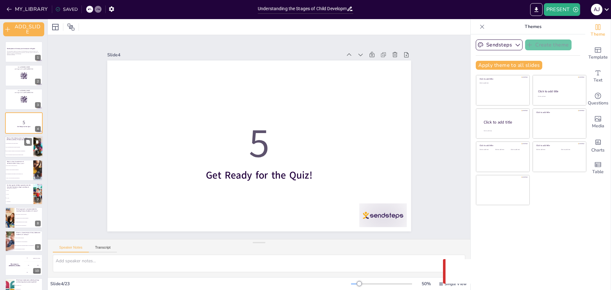
checkbox input "true"
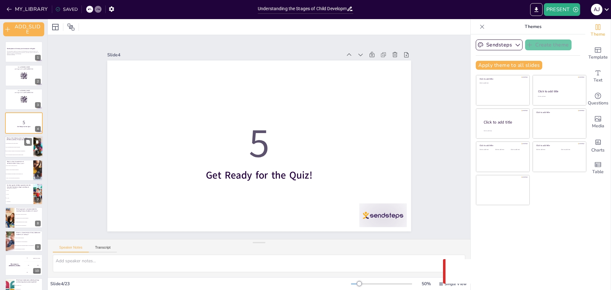
checkbox input "true"
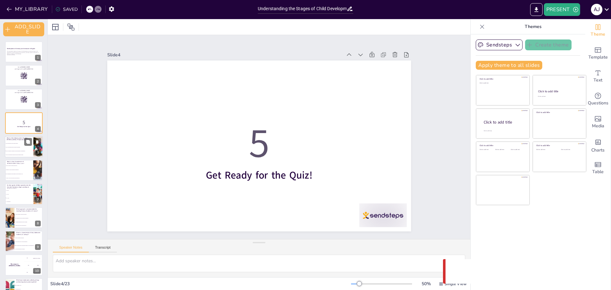
checkbox input "true"
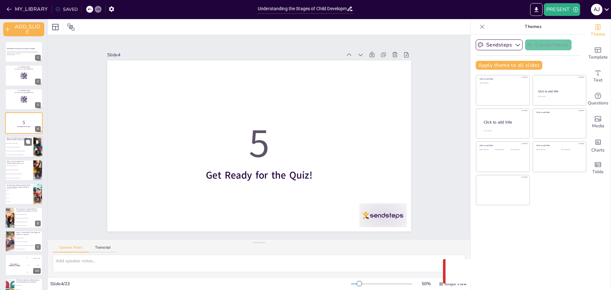
checkbox input "true"
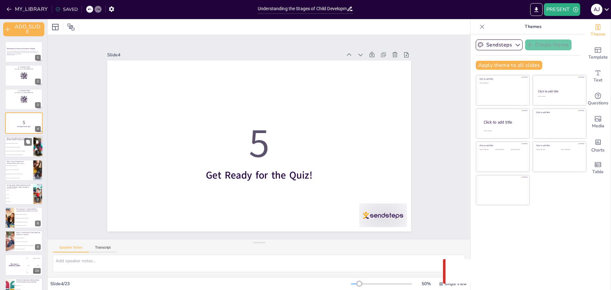
checkbox input "true"
click at [25, 157] on div "Which of the following best describes [PERSON_NAME]'s Preoperational Stage? The…" at bounding box center [24, 147] width 38 height 22
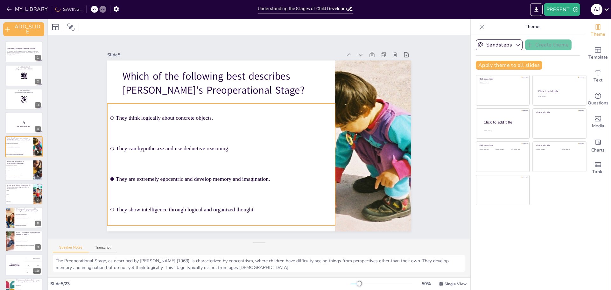
click at [189, 104] on li "They think logically about concrete objects." at bounding box center [252, 95] width 158 height 201
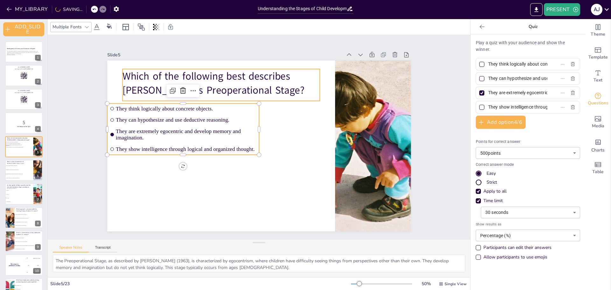
click at [278, 95] on p "Which of the following best describes [PERSON_NAME]'s Preoperational Stage?" at bounding box center [322, 117] width 88 height 197
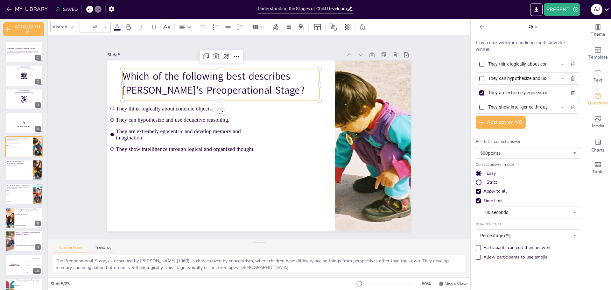
click at [476, 256] on div "Allow participants to use emojis" at bounding box center [478, 257] width 5 height 5
click at [476, 248] on div "Participants can edit their answers" at bounding box center [478, 247] width 5 height 5
click at [570, 237] on body "MY_LIBRARY SAVED Understanding the Stages of Child Development in English Langu…" at bounding box center [305, 145] width 611 height 290
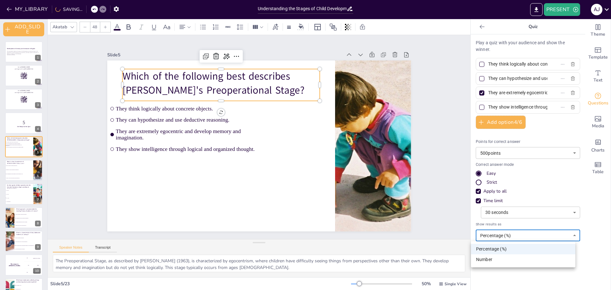
click at [571, 237] on div at bounding box center [305, 145] width 611 height 290
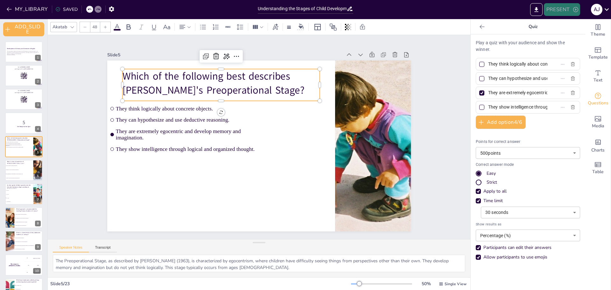
click at [559, 7] on button "PRESENT" at bounding box center [562, 9] width 36 height 13
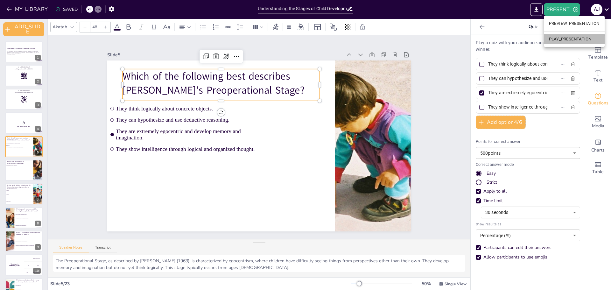
click at [556, 40] on li "PLAY_PRESENTATION" at bounding box center [574, 39] width 61 height 10
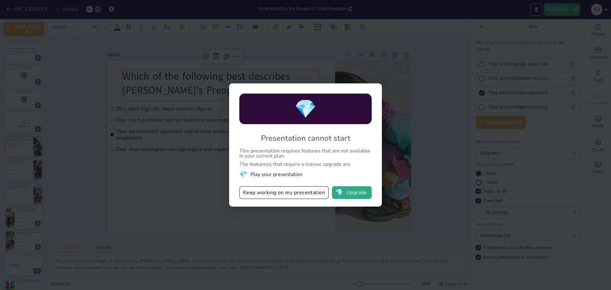
click at [307, 109] on span "💎" at bounding box center [305, 109] width 22 height 25
click at [59, 20] on div "💎 Presentation cannot start This presentation requires features that are not av…" at bounding box center [305, 145] width 611 height 290
click at [18, 6] on div "💎 Presentation cannot start This presentation requires features that are not av…" at bounding box center [305, 145] width 611 height 290
click at [284, 193] on button "Keep working on my presentation" at bounding box center [283, 192] width 89 height 13
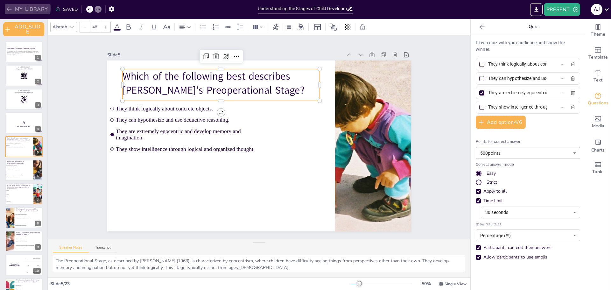
click at [14, 8] on button "MY_LIBRARY" at bounding box center [28, 9] width 46 height 10
